Goal: Find specific page/section: Find specific page/section

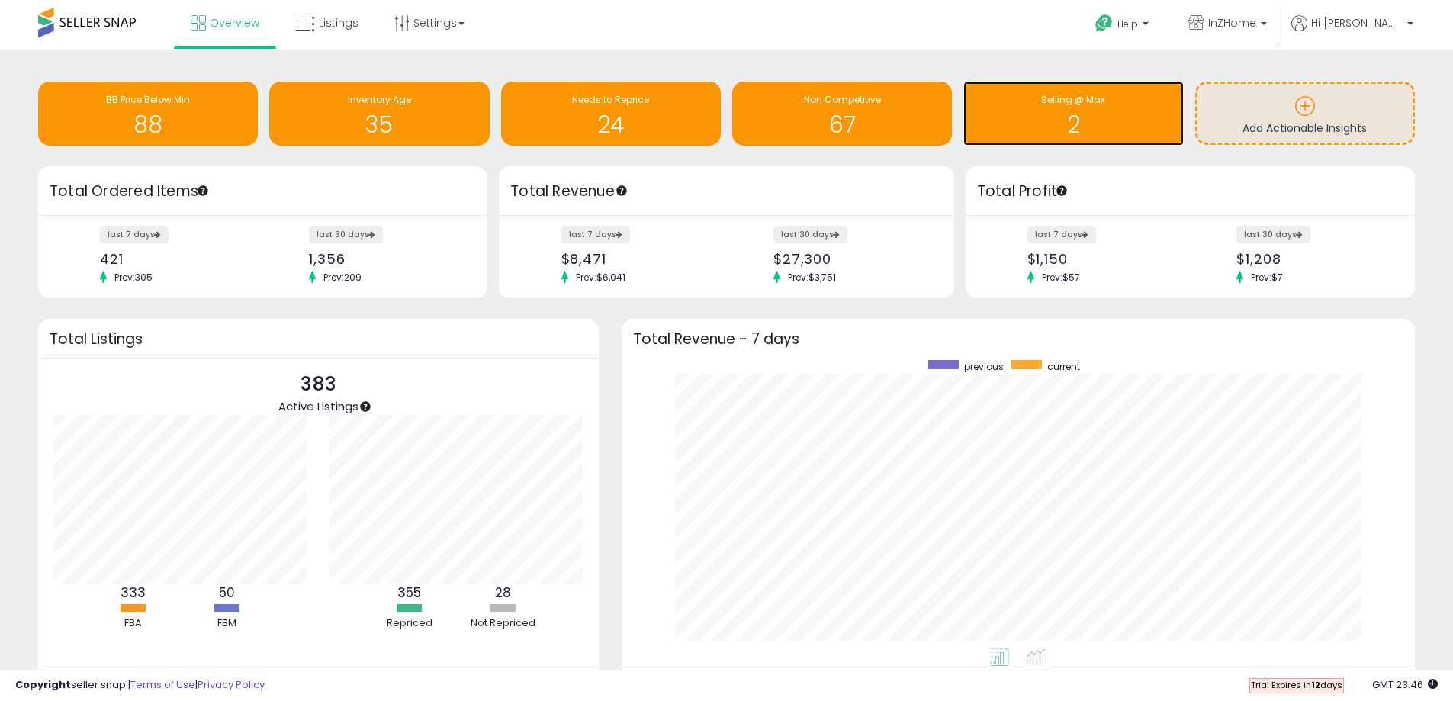
click at [1078, 124] on h1 "2" at bounding box center [1073, 124] width 204 height 25
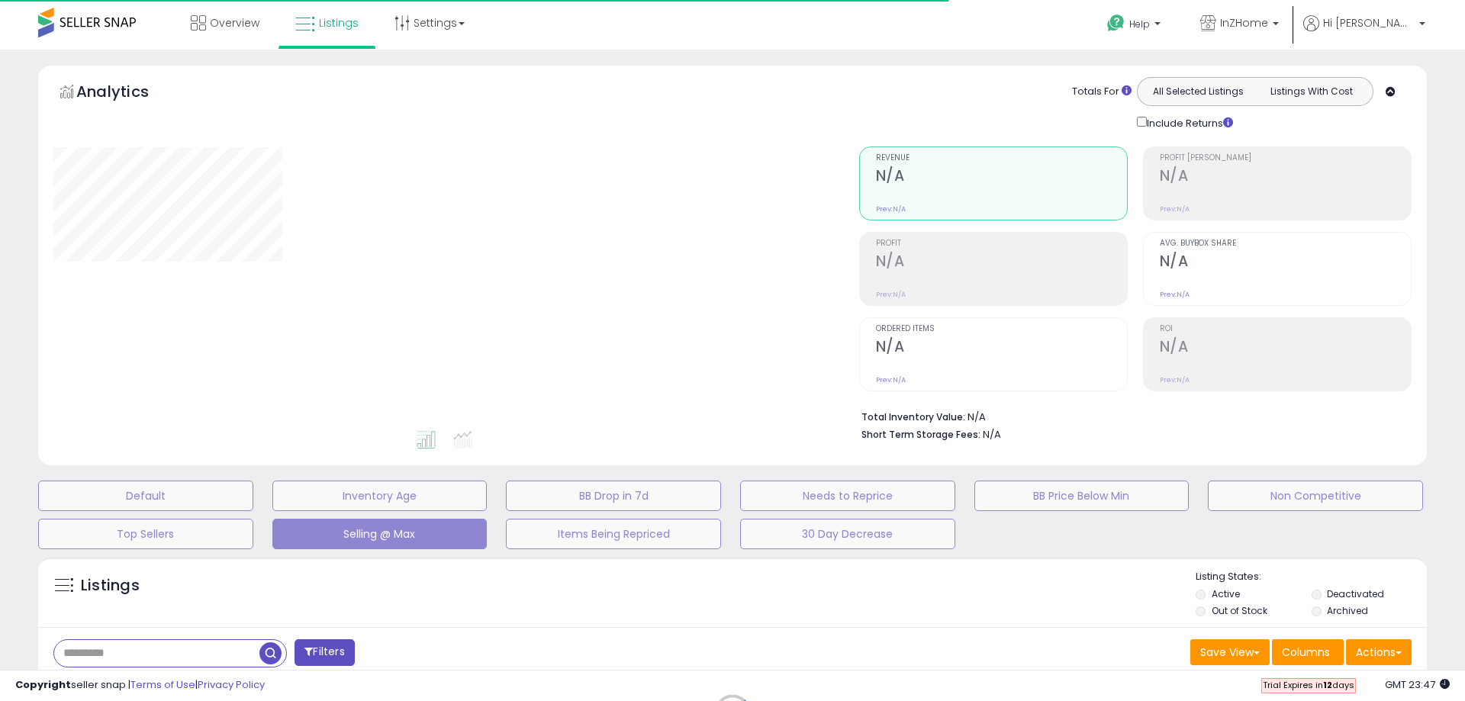
select select "**"
